Goal: Transaction & Acquisition: Obtain resource

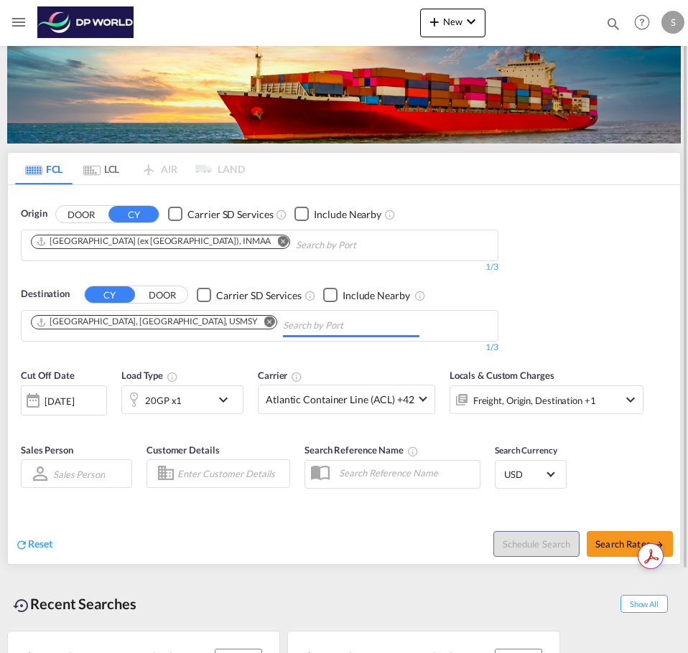
click at [283, 319] on input "Chips input." at bounding box center [351, 325] width 136 height 23
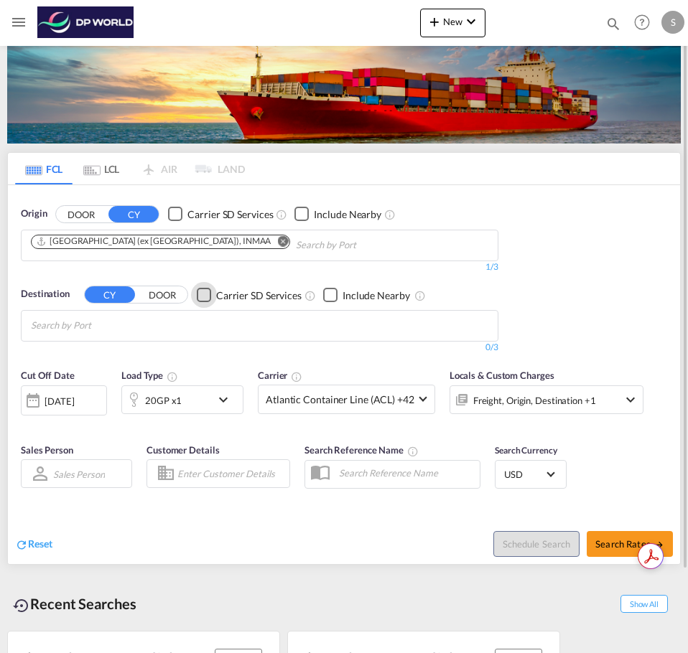
click at [296, 236] on input "Chips input." at bounding box center [364, 245] width 136 height 23
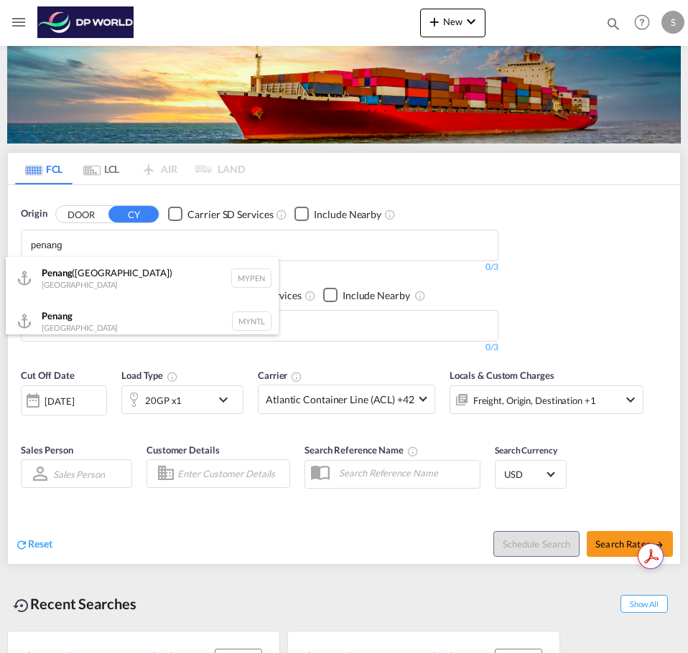
type input "penang"
click at [85, 238] on body "Analytics Dashboard Rate Search Enquiries Quotes My Rate Files My Company" at bounding box center [344, 326] width 688 height 653
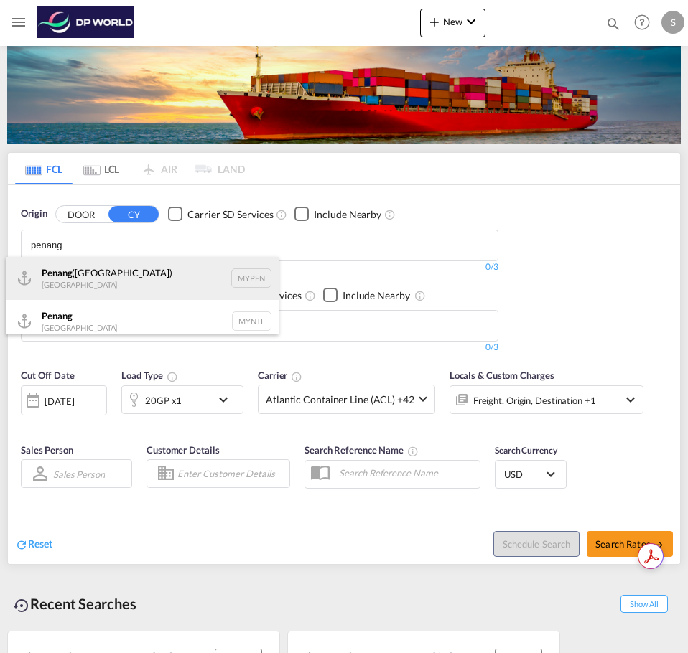
click at [85, 273] on div "Penang ([GEOGRAPHIC_DATA]) [GEOGRAPHIC_DATA] MYPEN" at bounding box center [142, 278] width 273 height 43
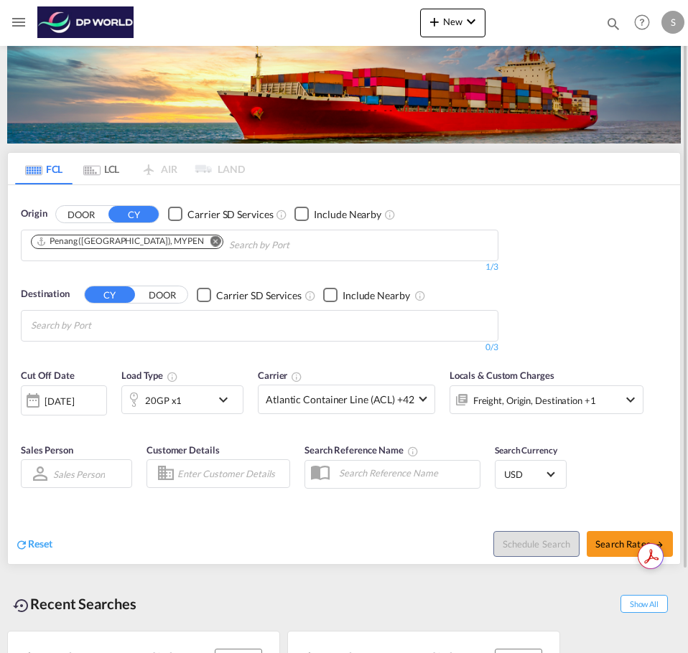
drag, startPoint x: 83, startPoint y: 355, endPoint x: 83, endPoint y: 331, distance: 24.4
click at [83, 355] on div "Destination CY DOOR Carrier SD Services Include Nearby 0/3 0/" at bounding box center [260, 320] width 492 height 81
click at [83, 323] on body "Analytics Dashboard Rate Search Enquiries Quotes My Rate Files My Company" at bounding box center [344, 326] width 688 height 653
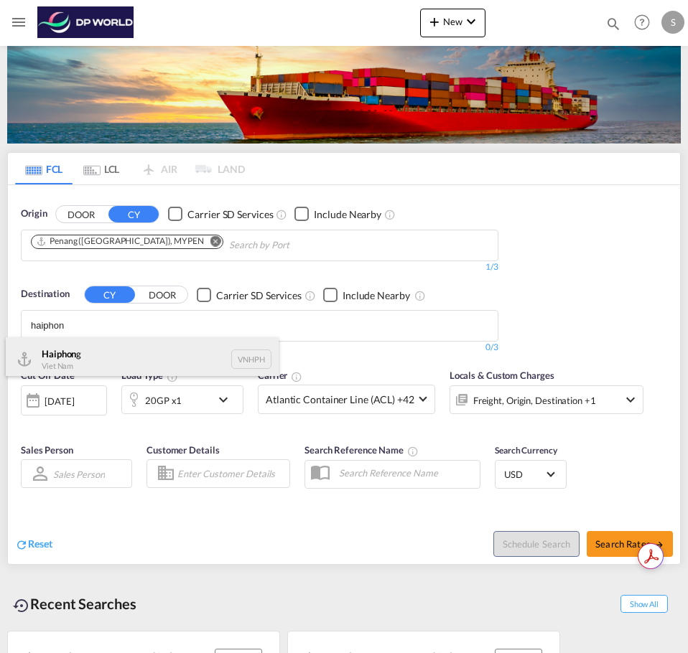
type input "haiphon"
click at [98, 351] on div "Haiphon g Viet Nam VNHPH" at bounding box center [142, 358] width 273 height 43
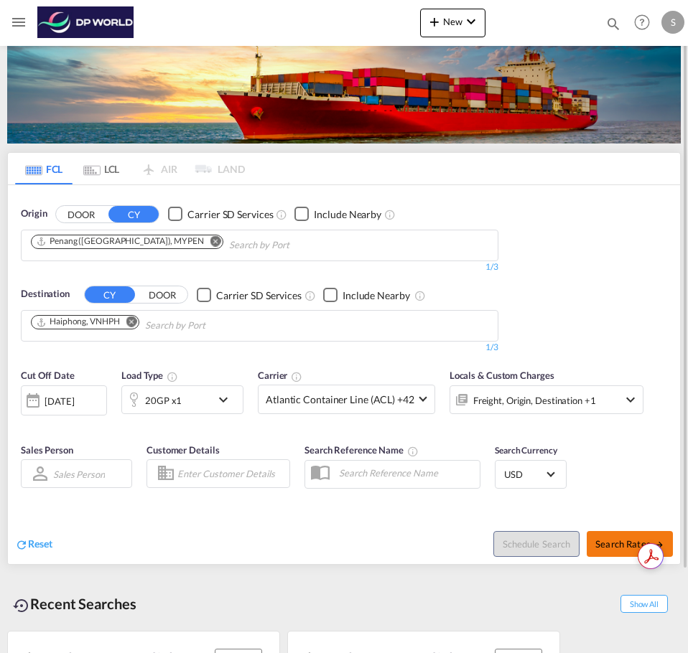
click at [616, 548] on span "Search Rates" at bounding box center [629, 543] width 69 height 11
type input "MYPEN to VNHPH / [DATE]"
